Goal: Find specific page/section: Find specific page/section

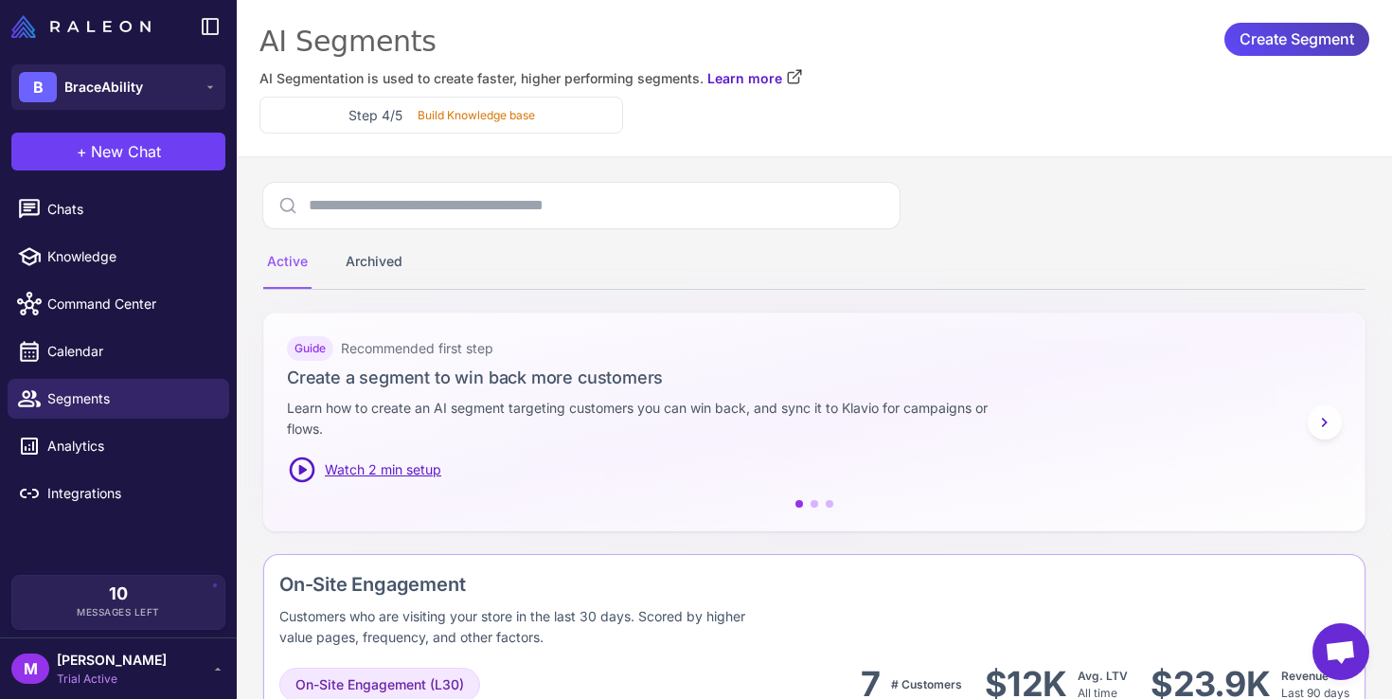
click at [117, 87] on span "BraceAbility" at bounding box center [103, 87] width 79 height 21
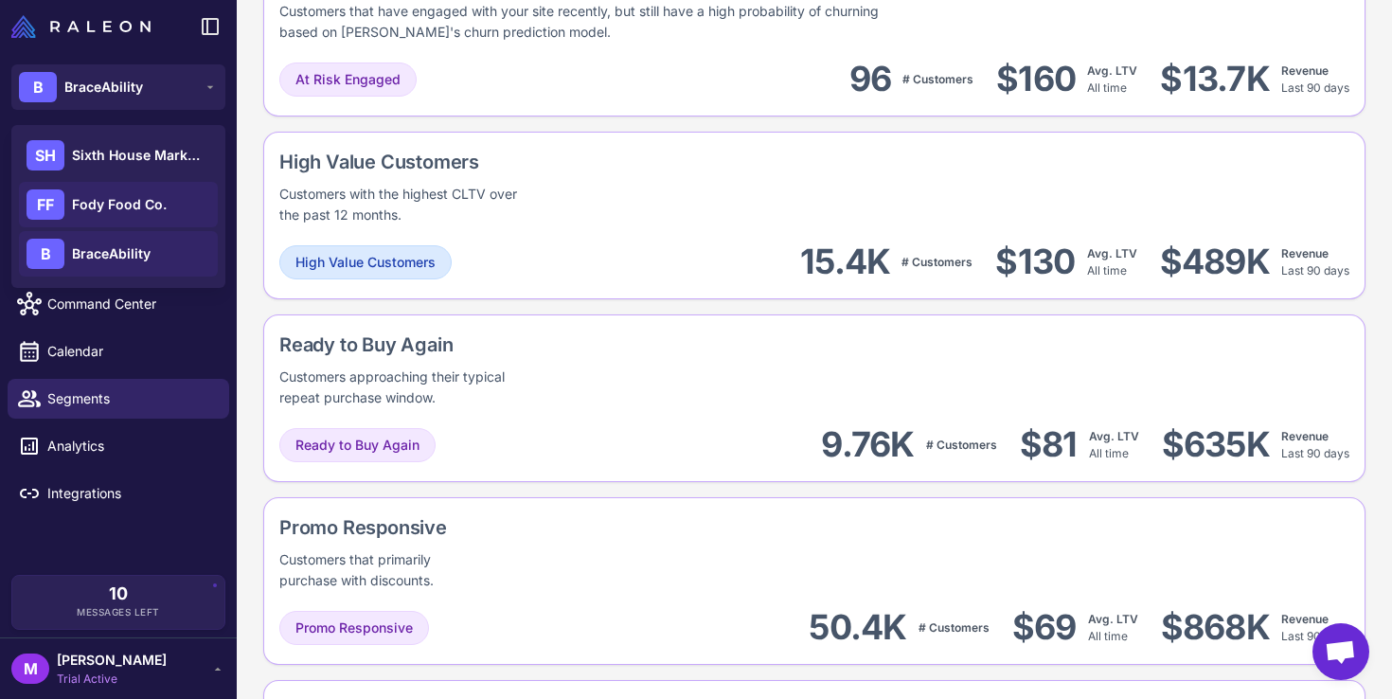
click at [116, 203] on span "Fody Food Co." at bounding box center [119, 204] width 95 height 21
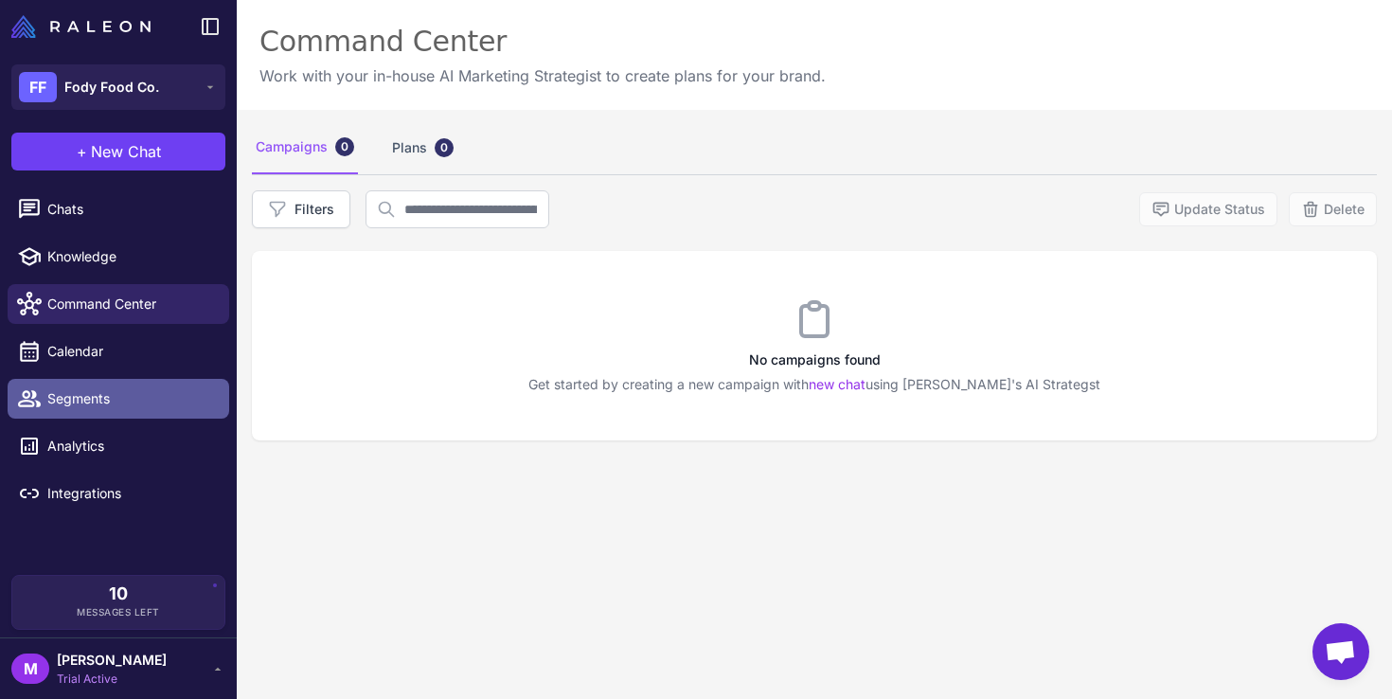
click at [71, 391] on span "Segments" at bounding box center [130, 398] width 167 height 21
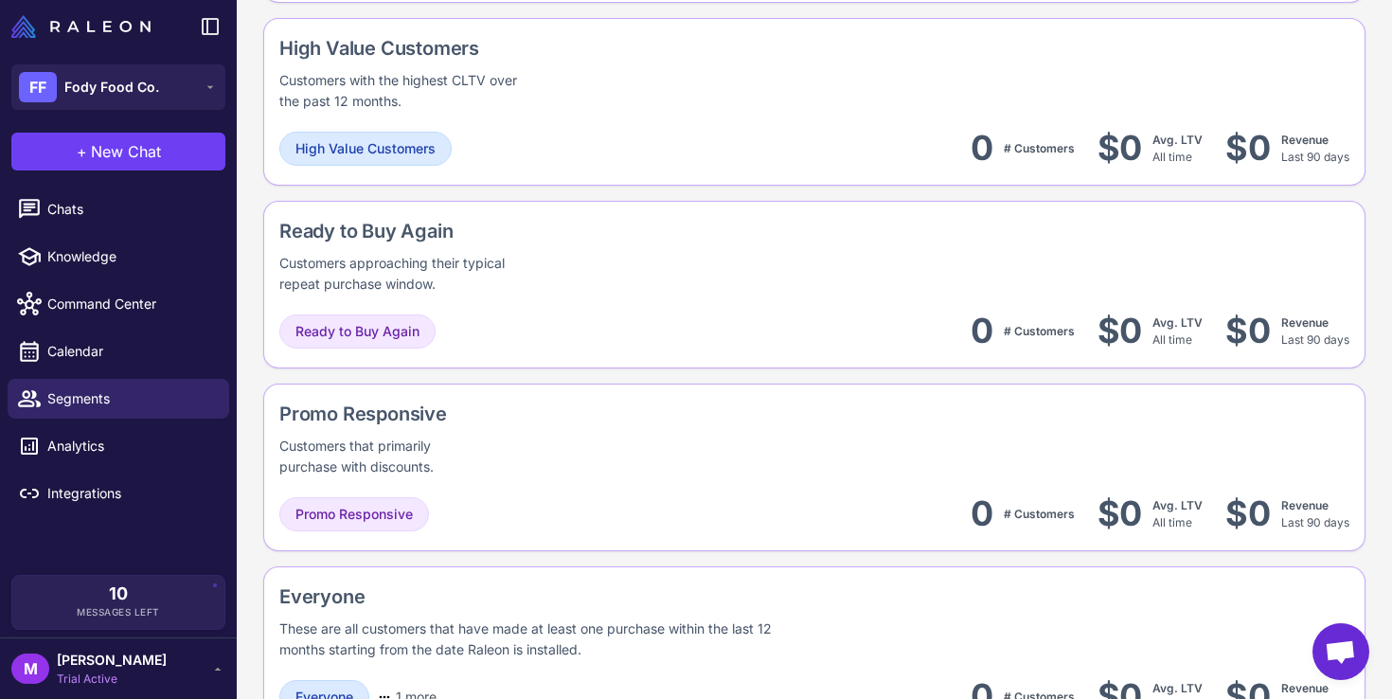
scroll to position [1694, 0]
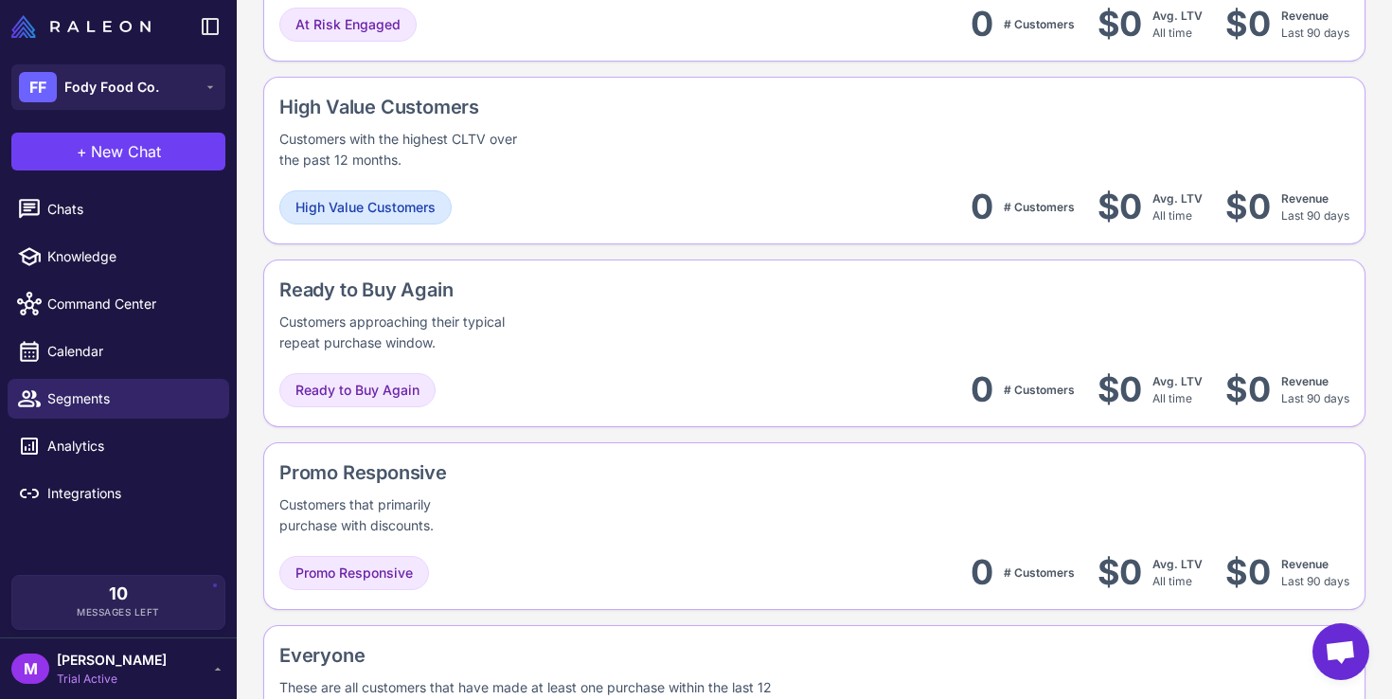
scroll to position [1607, 0]
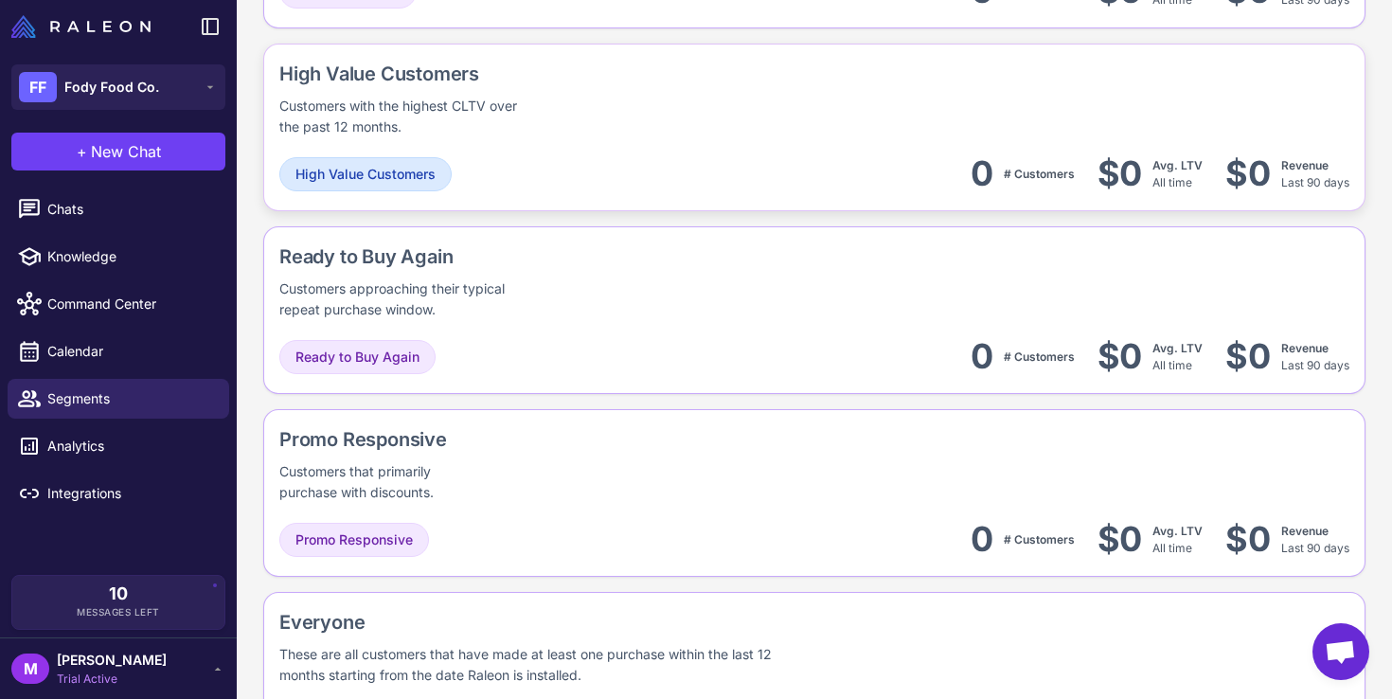
click at [1108, 128] on div "High Value Customers Customers with the highest CLTV over the past 12 months." at bounding box center [814, 99] width 1070 height 78
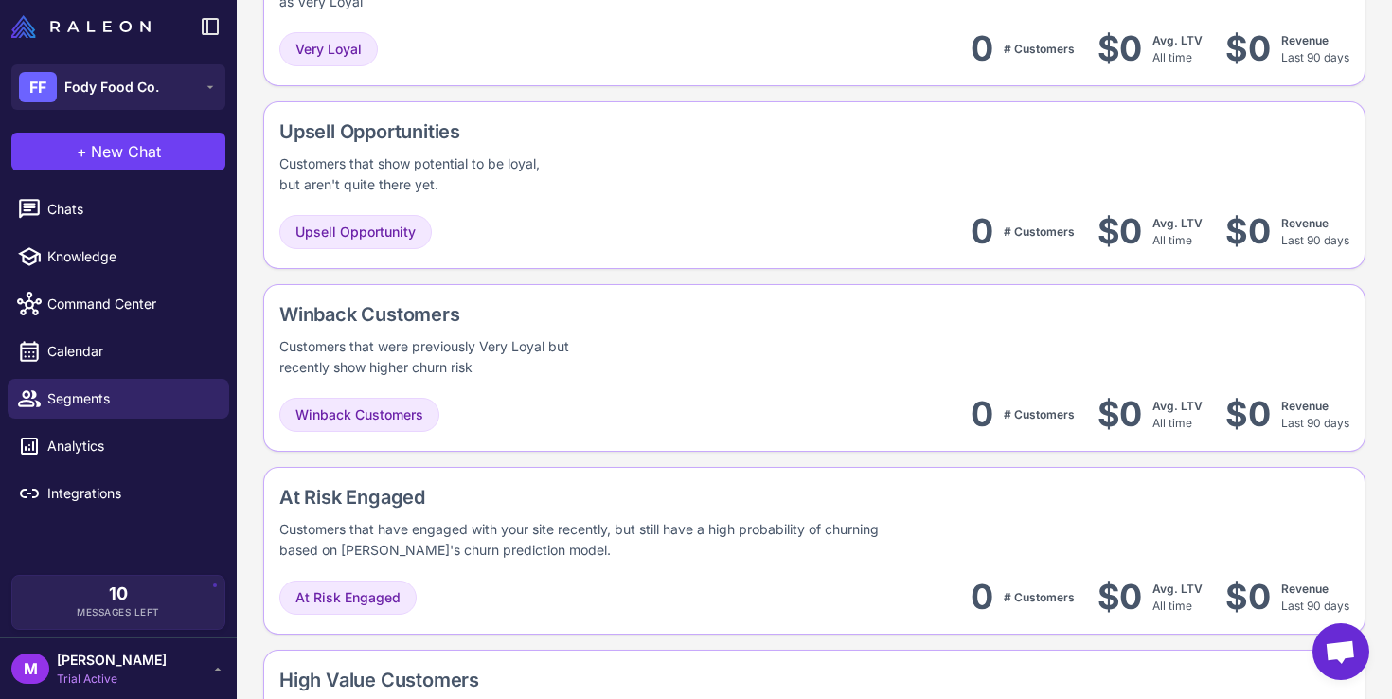
scroll to position [994, 0]
